Goal: Information Seeking & Learning: Learn about a topic

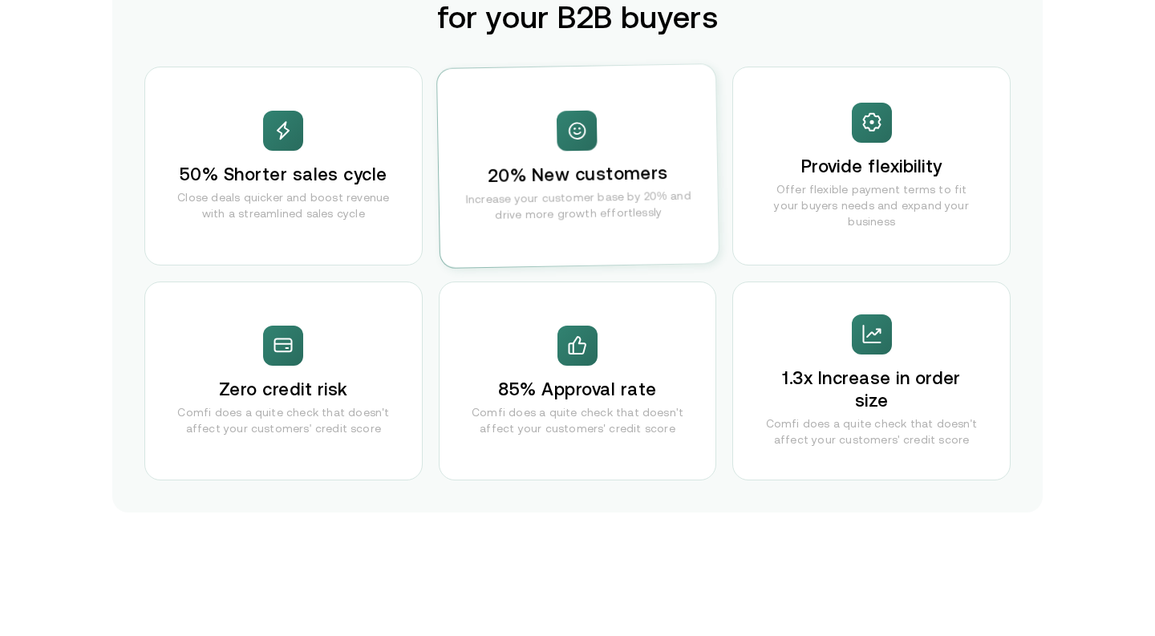
scroll to position [3197, 0]
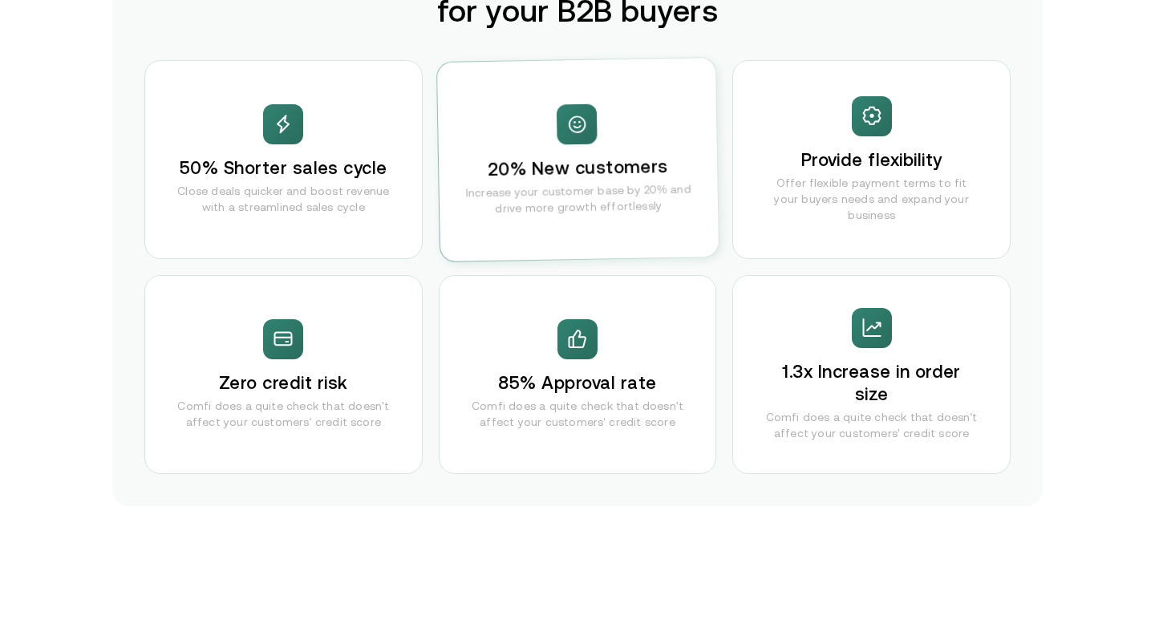
click at [344, 125] on div "50% Shorter sales cycle Close deals quicker and boost revenue with a streamline…" at bounding box center [283, 159] width 278 height 199
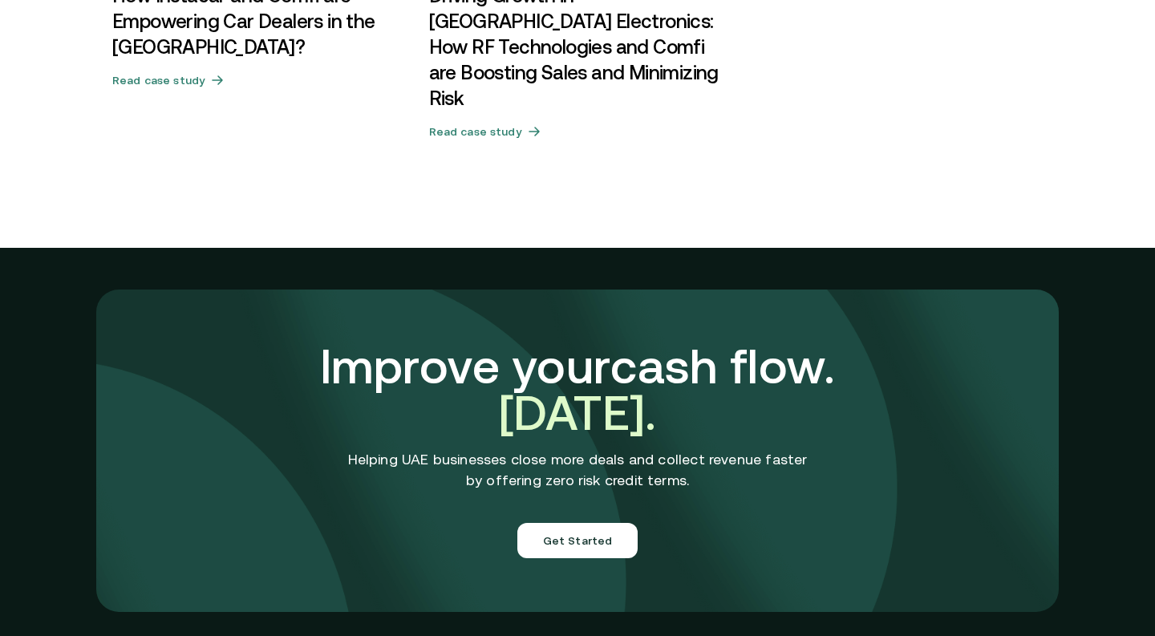
scroll to position [5291, 0]
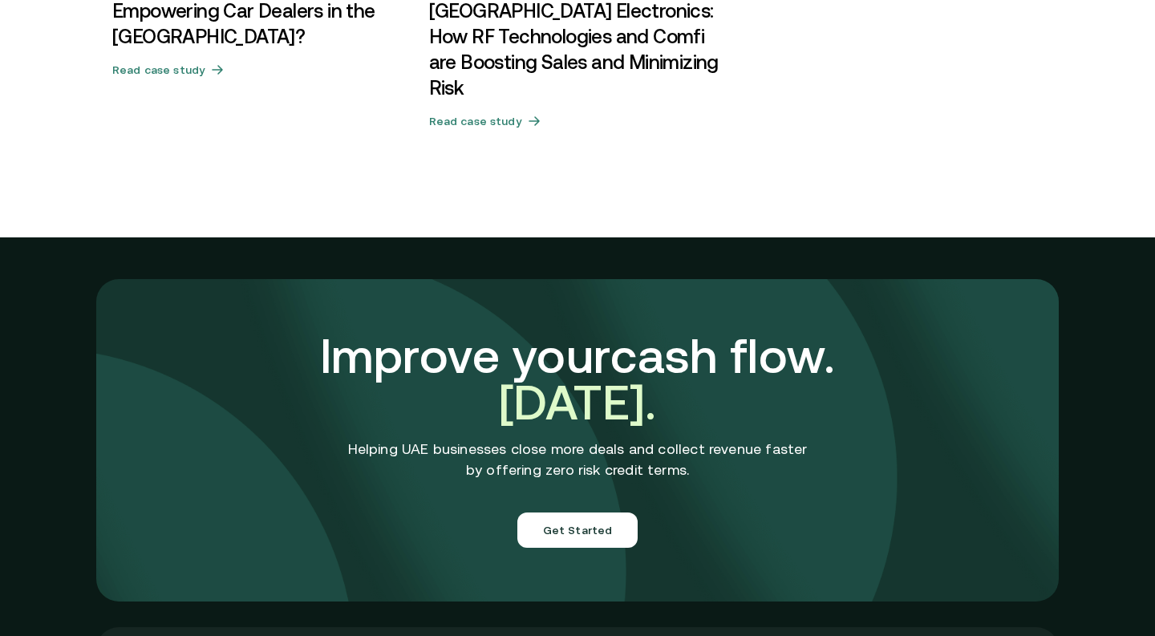
click at [555, 439] on p "Helping UAE businesses close more deals and collect revenue faster by offering …" at bounding box center [577, 460] width 459 height 42
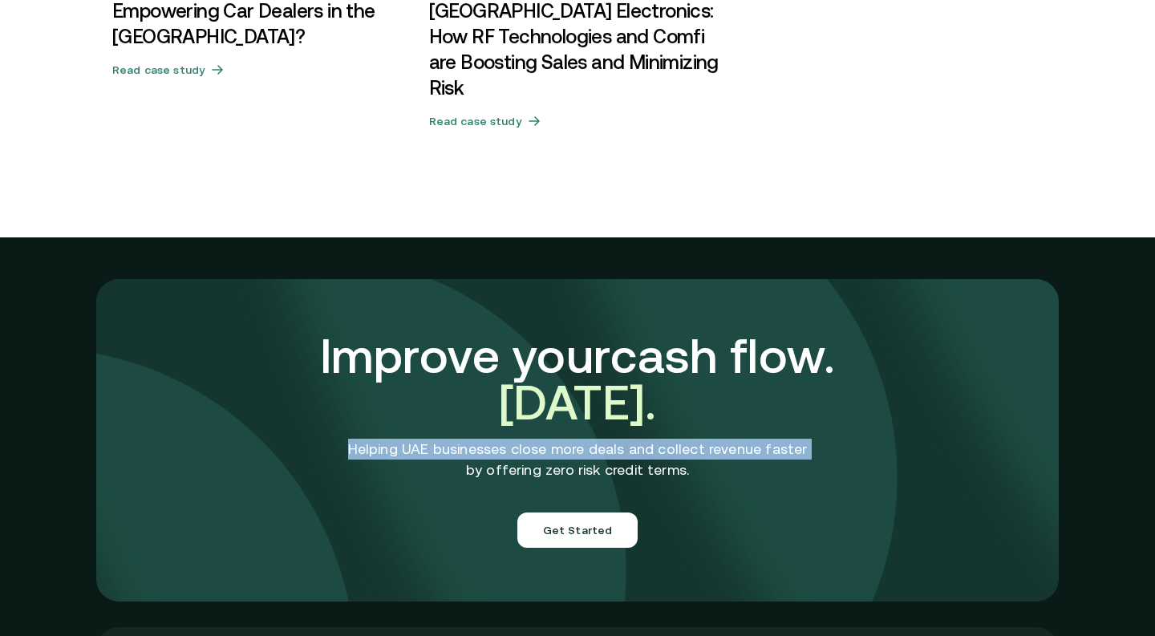
click at [555, 439] on p "Helping UAE businesses close more deals and collect revenue faster by offering …" at bounding box center [577, 460] width 459 height 42
click at [620, 439] on p "Helping UAE businesses close more deals and collect revenue faster by offering …" at bounding box center [577, 460] width 459 height 42
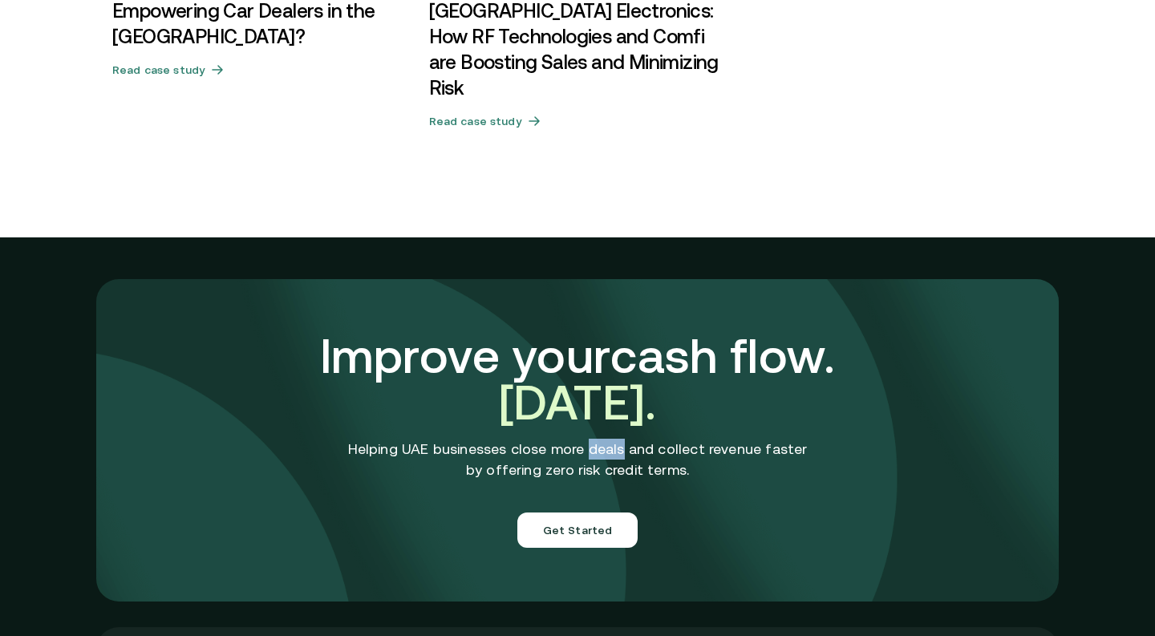
click at [620, 439] on p "Helping UAE businesses close more deals and collect revenue faster by offering …" at bounding box center [577, 460] width 459 height 42
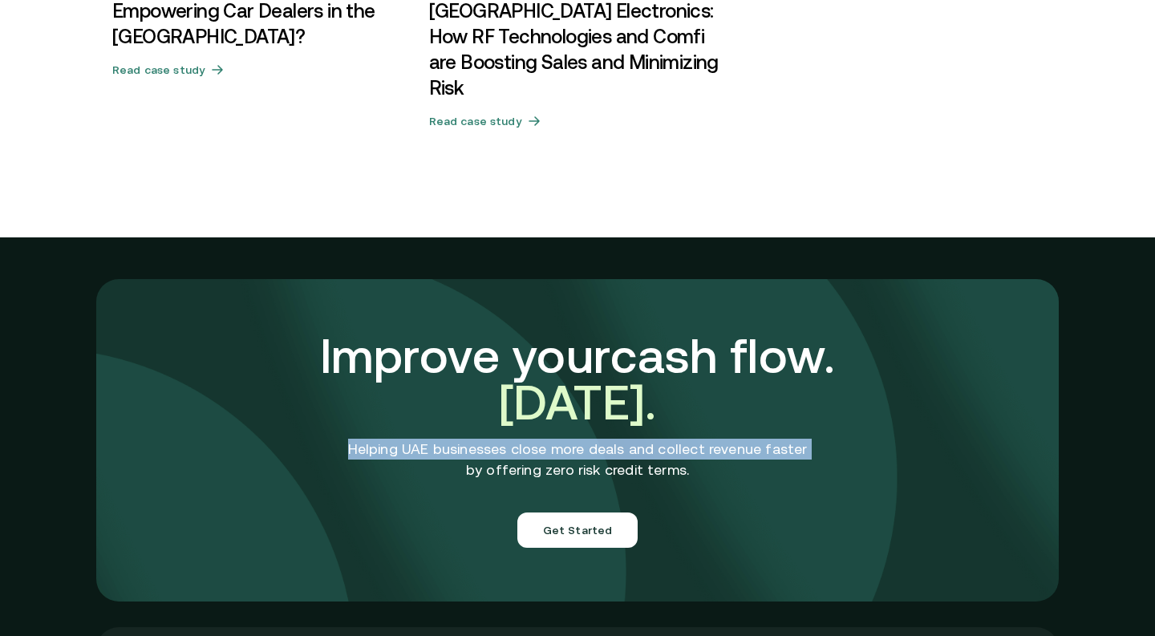
click at [620, 439] on p "Helping UAE businesses close more deals and collect revenue faster by offering …" at bounding box center [577, 460] width 459 height 42
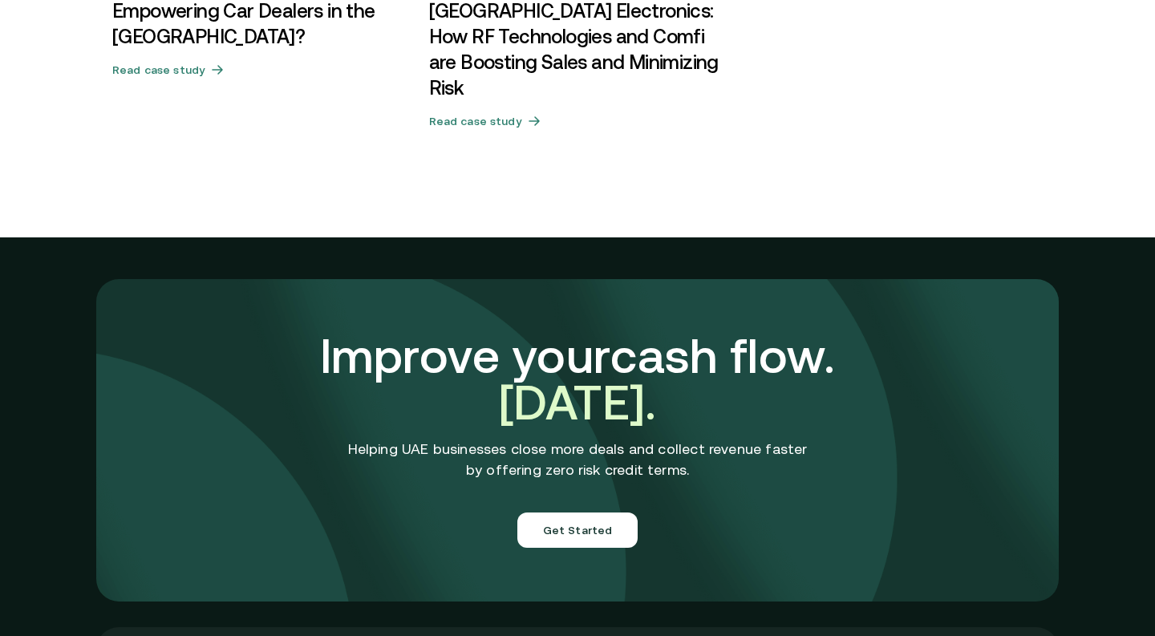
click at [620, 439] on p "Helping UAE businesses close more deals and collect revenue faster by offering …" at bounding box center [577, 460] width 459 height 42
click at [689, 314] on div "Improve your cash flow. [DATE]. Helping UAE businesses close more deals and col…" at bounding box center [578, 440] width 714 height 311
click at [689, 358] on h3 "Improve your cash flow. [DATE]." at bounding box center [578, 379] width 682 height 93
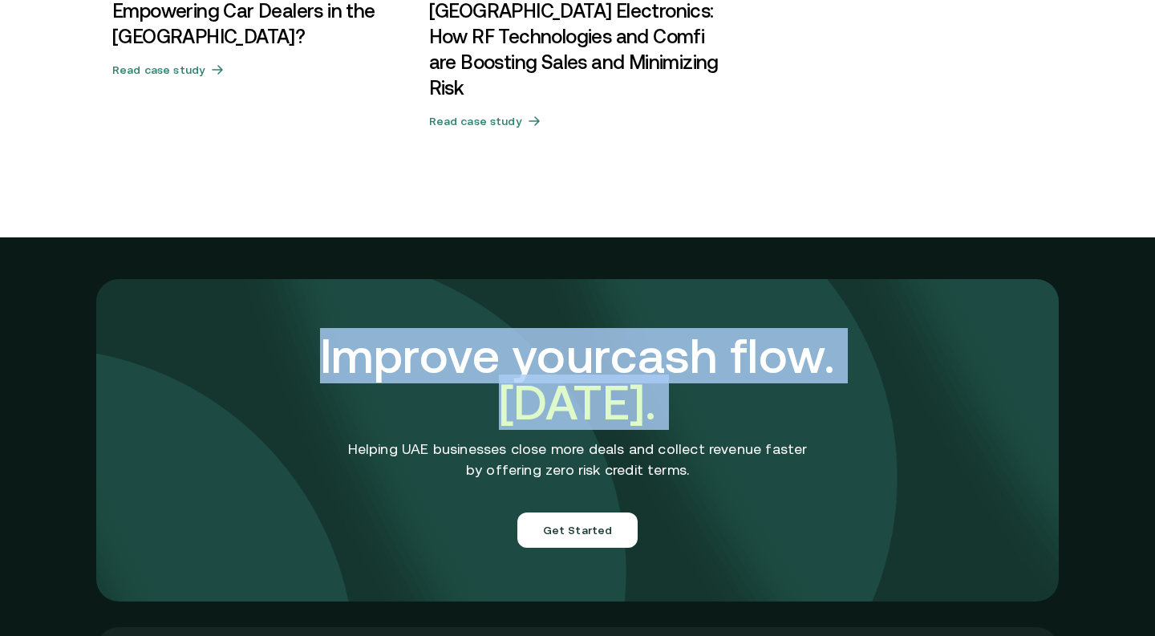
click at [689, 358] on h3 "Improve your cash flow. [DATE]." at bounding box center [578, 379] width 682 height 93
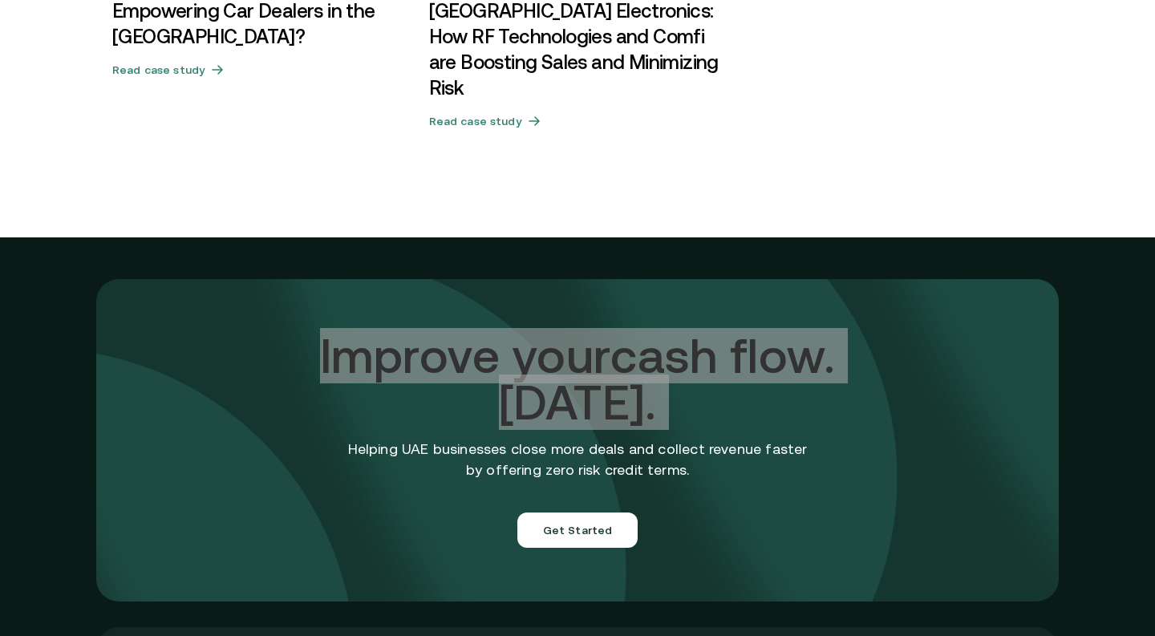
click at [688, 362] on h3 "Improve your cash flow. [DATE]." at bounding box center [578, 379] width 682 height 93
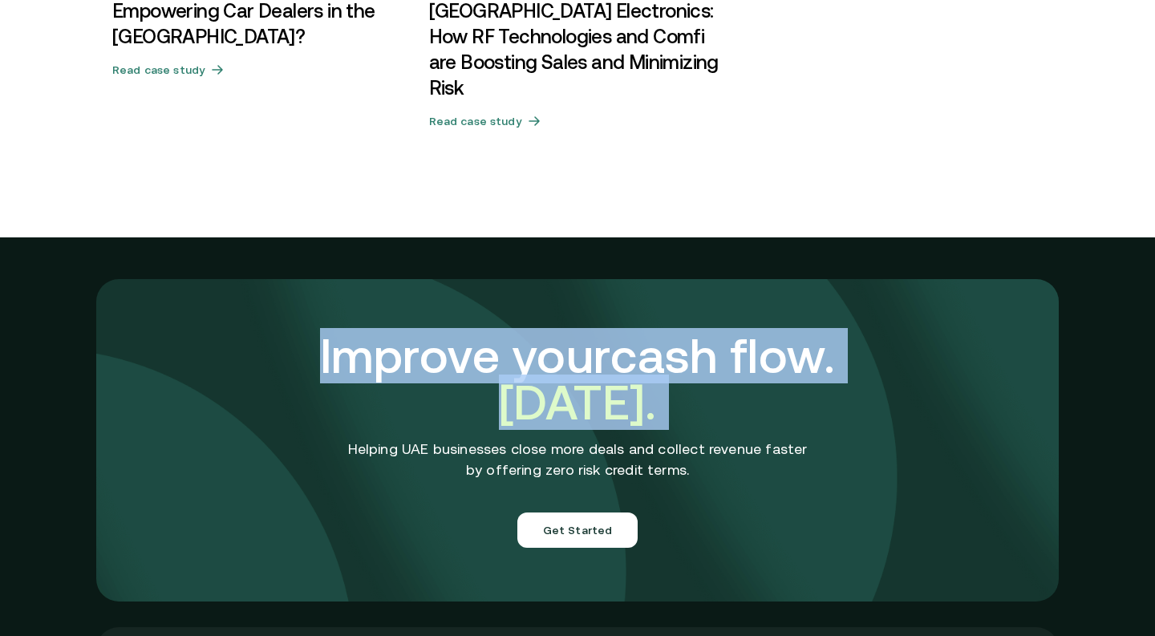
scroll to position [5290, 0]
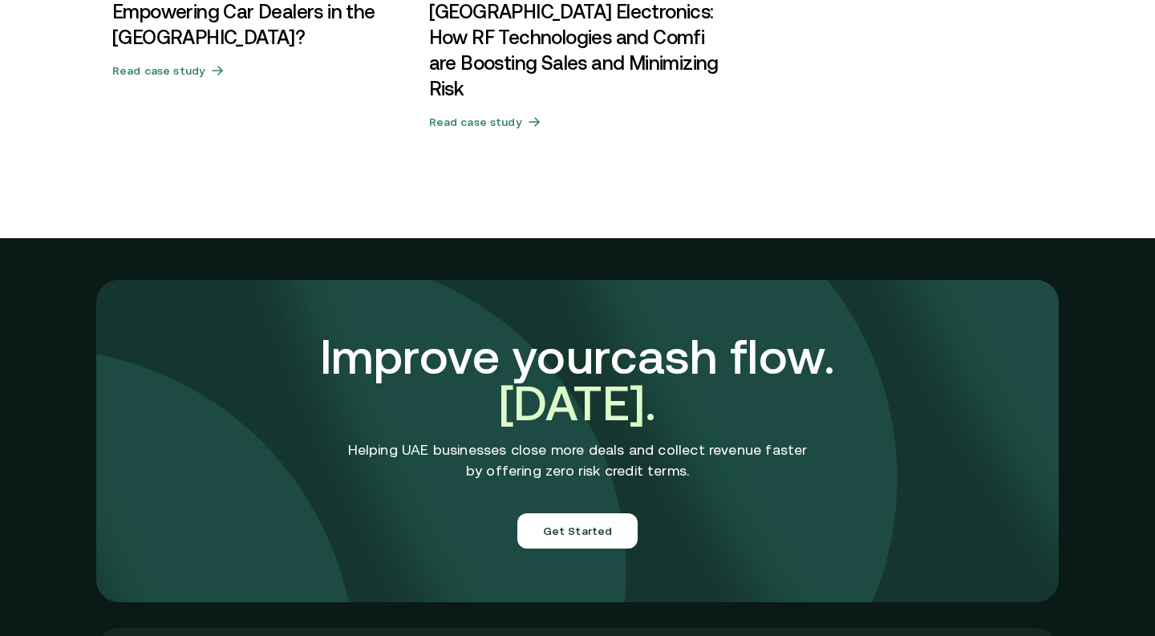
click at [442, 439] on p "Helping UAE businesses close more deals and collect revenue faster by offering …" at bounding box center [577, 460] width 459 height 42
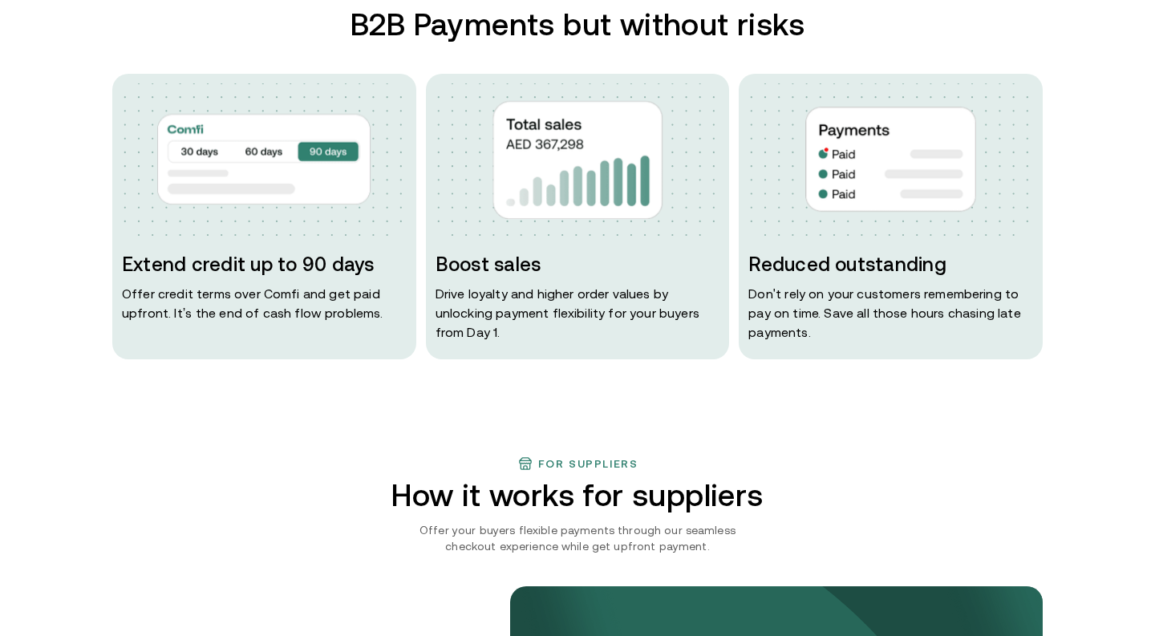
scroll to position [0, 0]
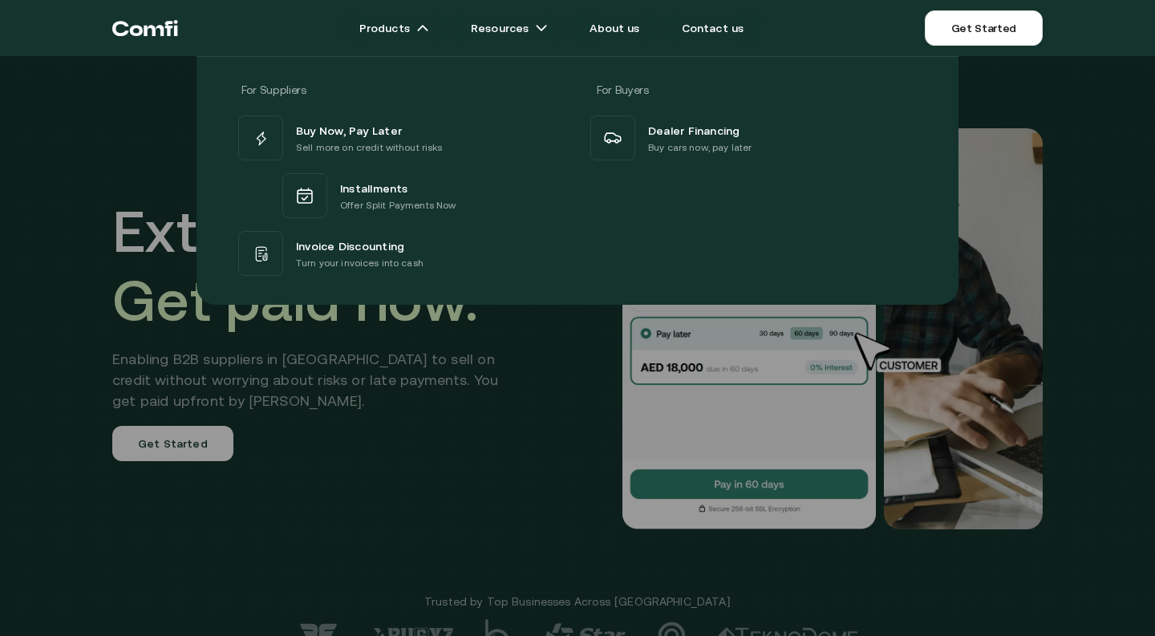
click at [516, 506] on div at bounding box center [577, 374] width 1155 height 636
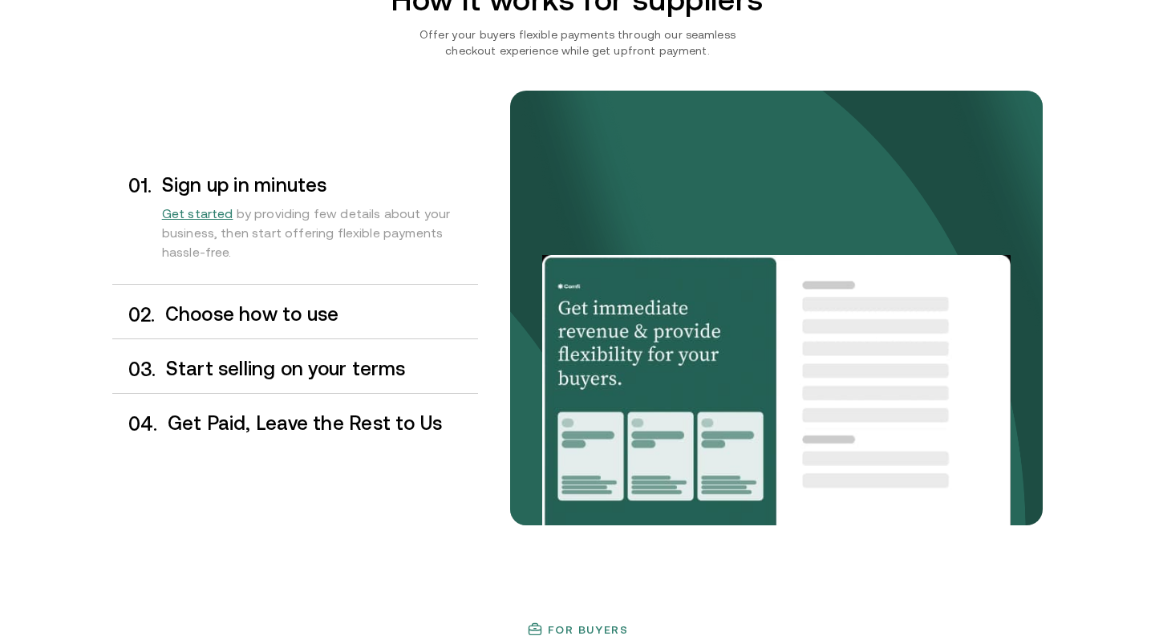
scroll to position [1274, 0]
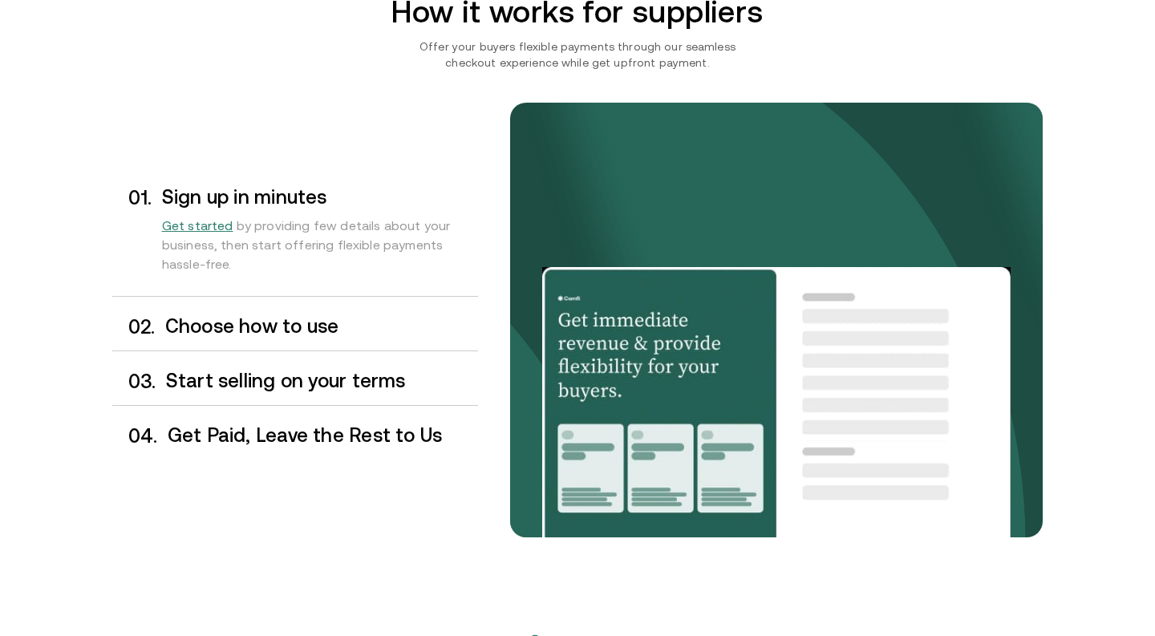
click at [278, 322] on h3 "Choose how to use" at bounding box center [321, 326] width 313 height 21
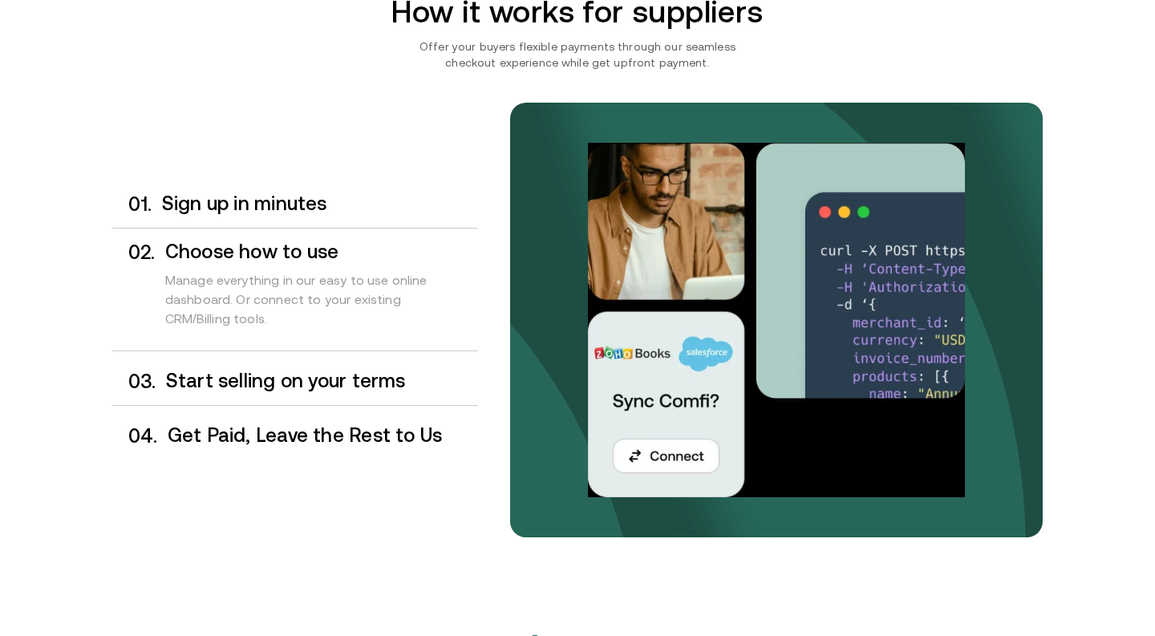
click at [311, 374] on h3 "Start selling on your terms" at bounding box center [322, 380] width 312 height 21
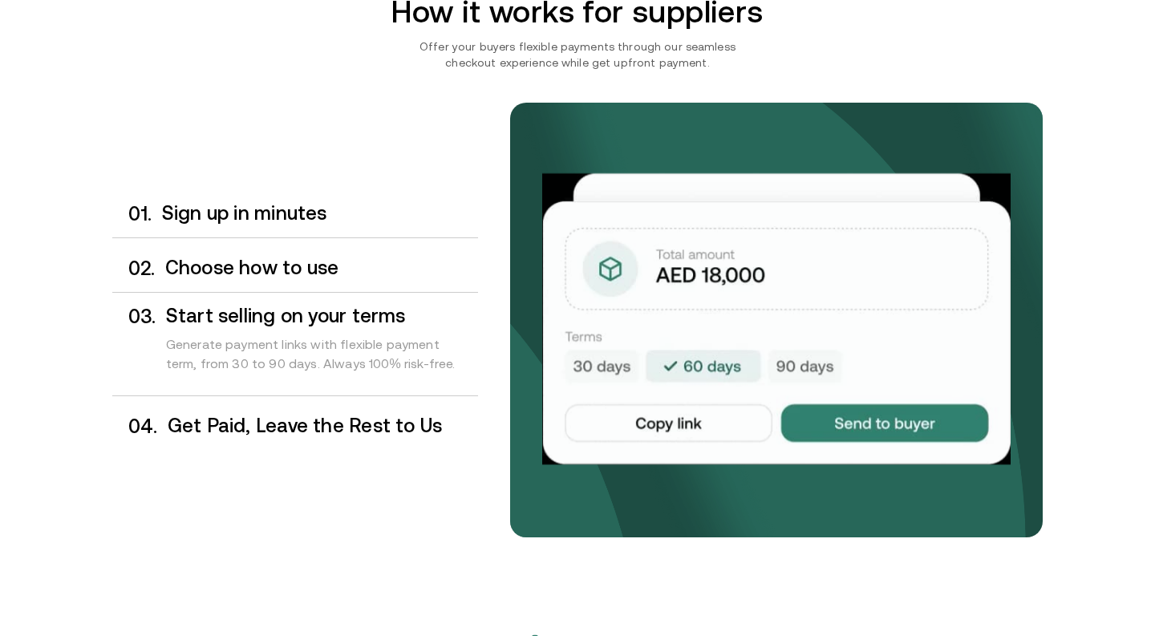
click at [212, 192] on div "0 1 . Sign up in minutes" at bounding box center [295, 213] width 366 height 47
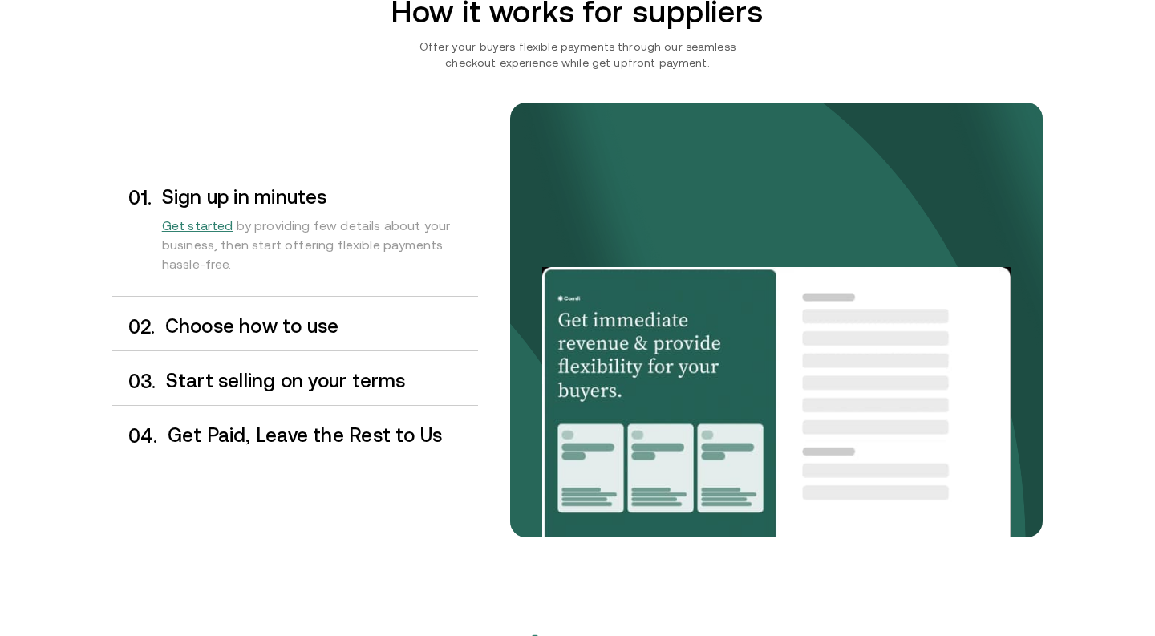
click at [301, 326] on h3 "Choose how to use" at bounding box center [321, 326] width 313 height 21
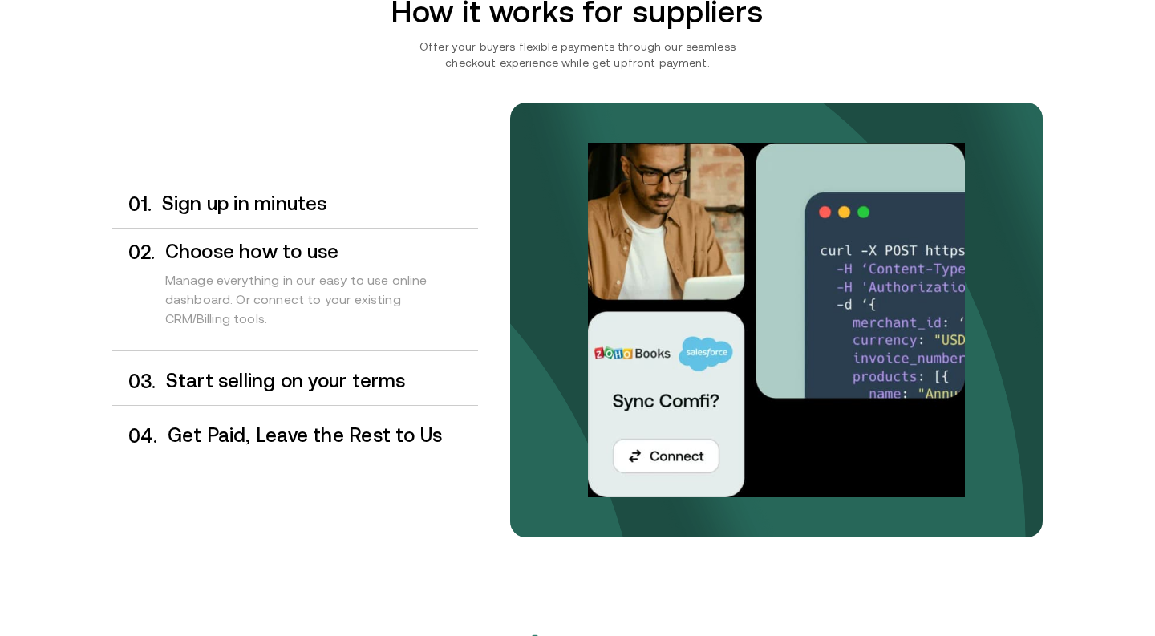
click at [338, 396] on div "0 3 . Start selling on your terms" at bounding box center [295, 381] width 366 height 47
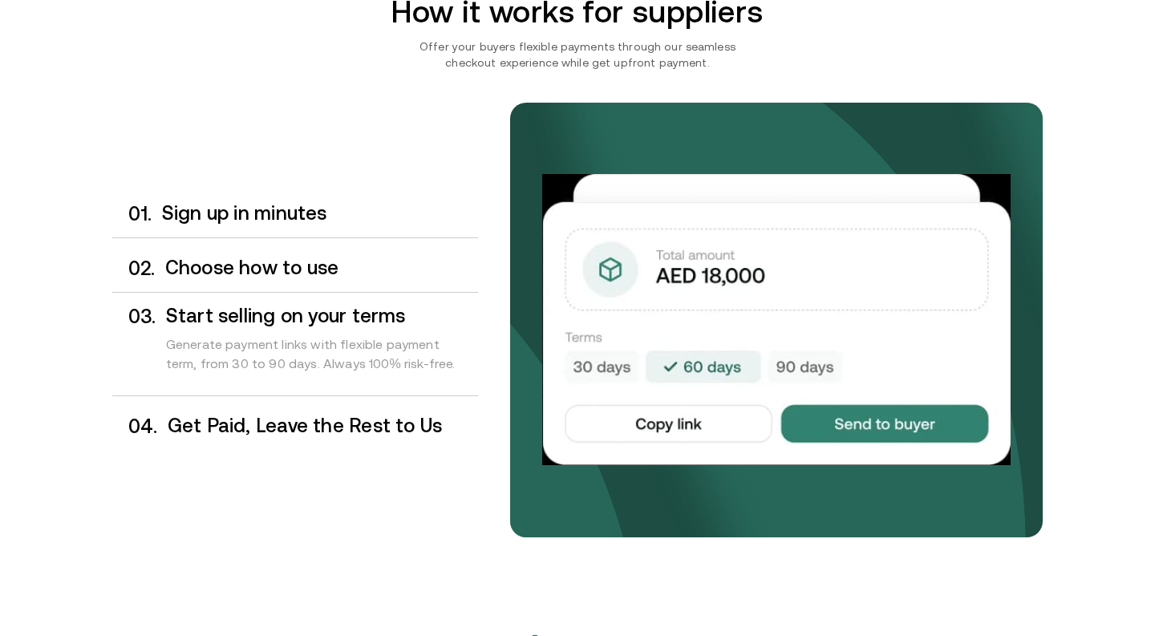
click at [346, 428] on h3 "Get Paid, Leave the Rest to Us" at bounding box center [323, 425] width 310 height 21
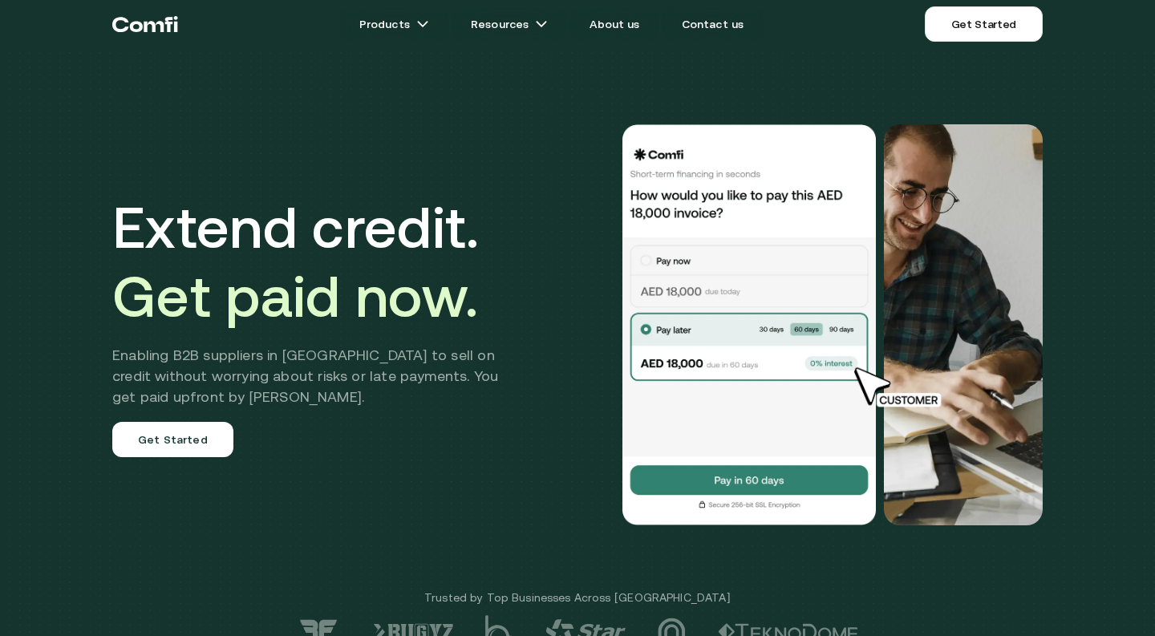
scroll to position [0, 0]
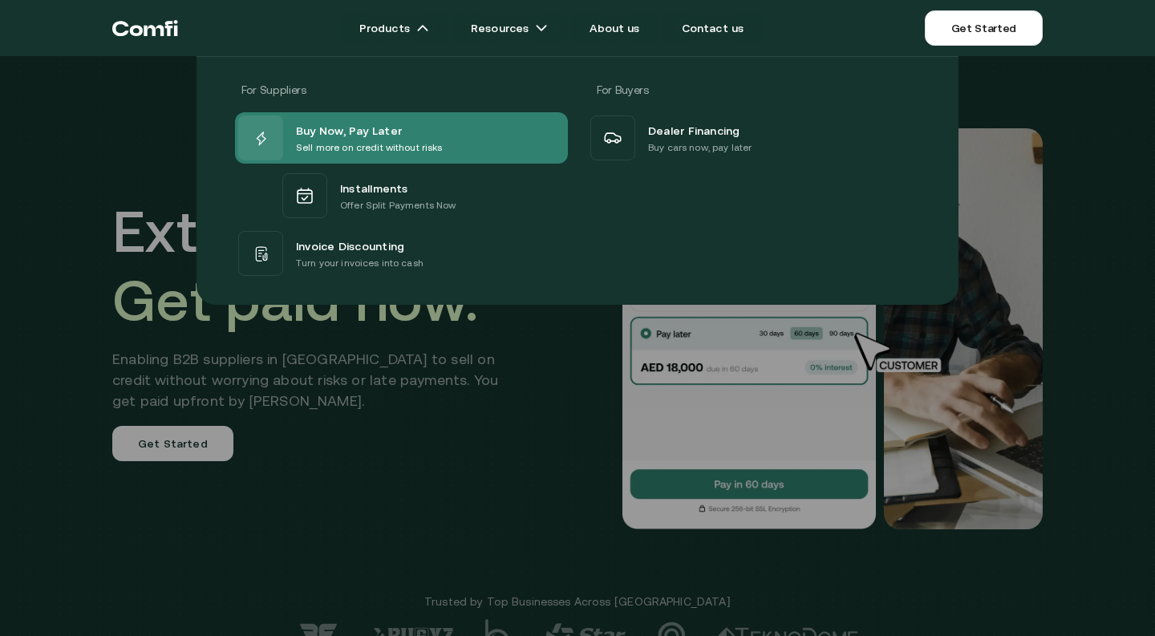
click at [361, 144] on p "Sell more on credit without risks" at bounding box center [369, 148] width 147 height 16
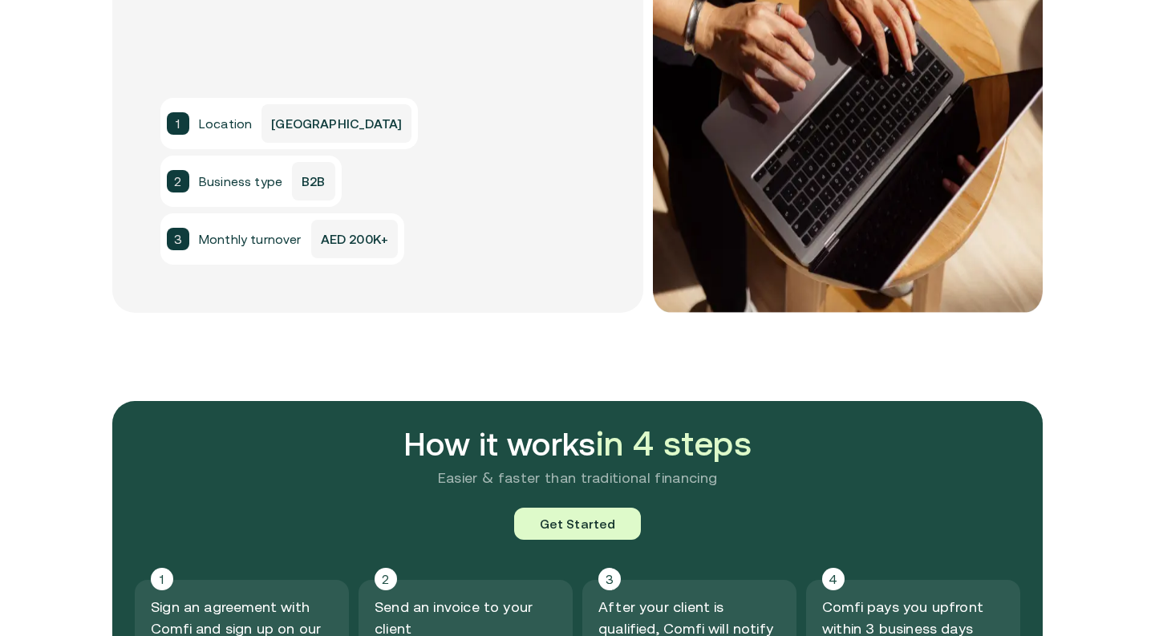
scroll to position [1399, 0]
